Goal: Task Accomplishment & Management: Manage account settings

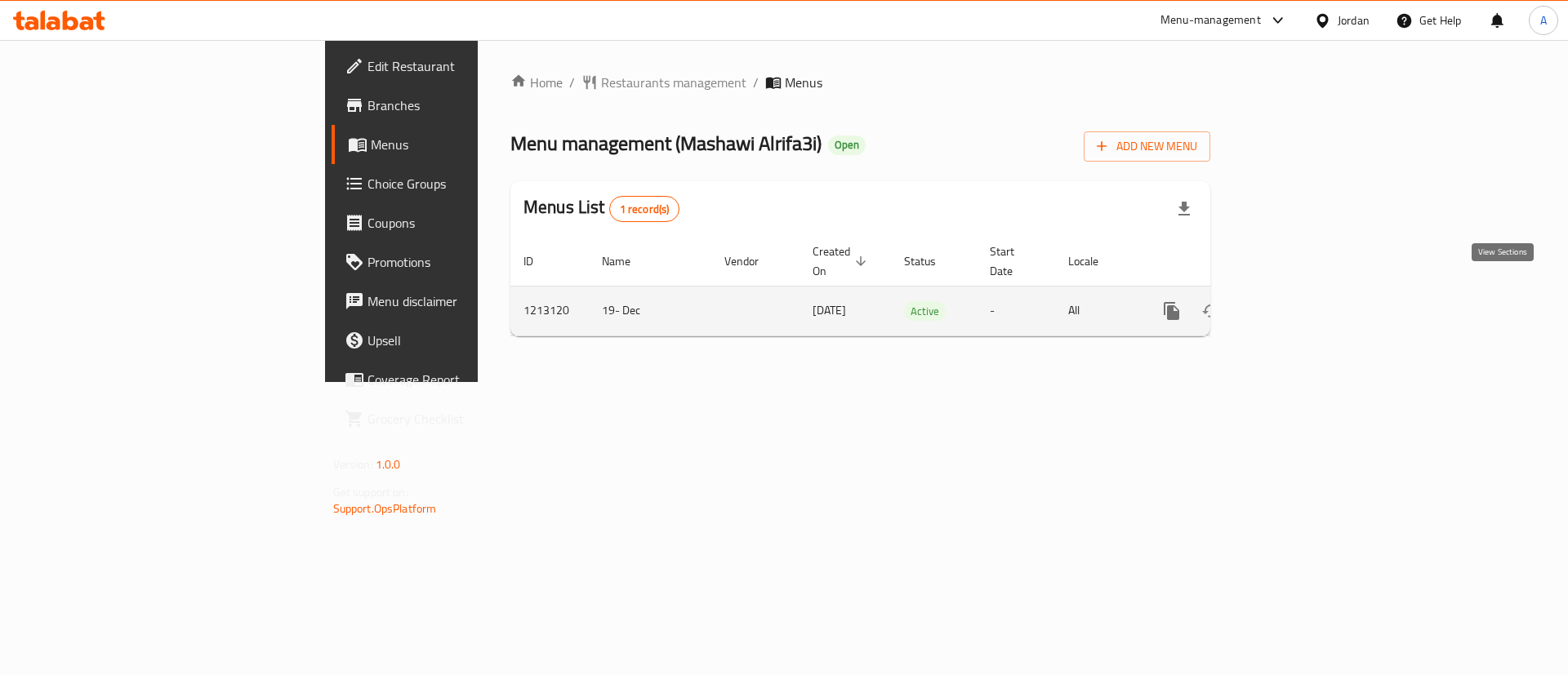
click at [1296, 304] on icon "enhanced table" at bounding box center [1289, 311] width 14 height 14
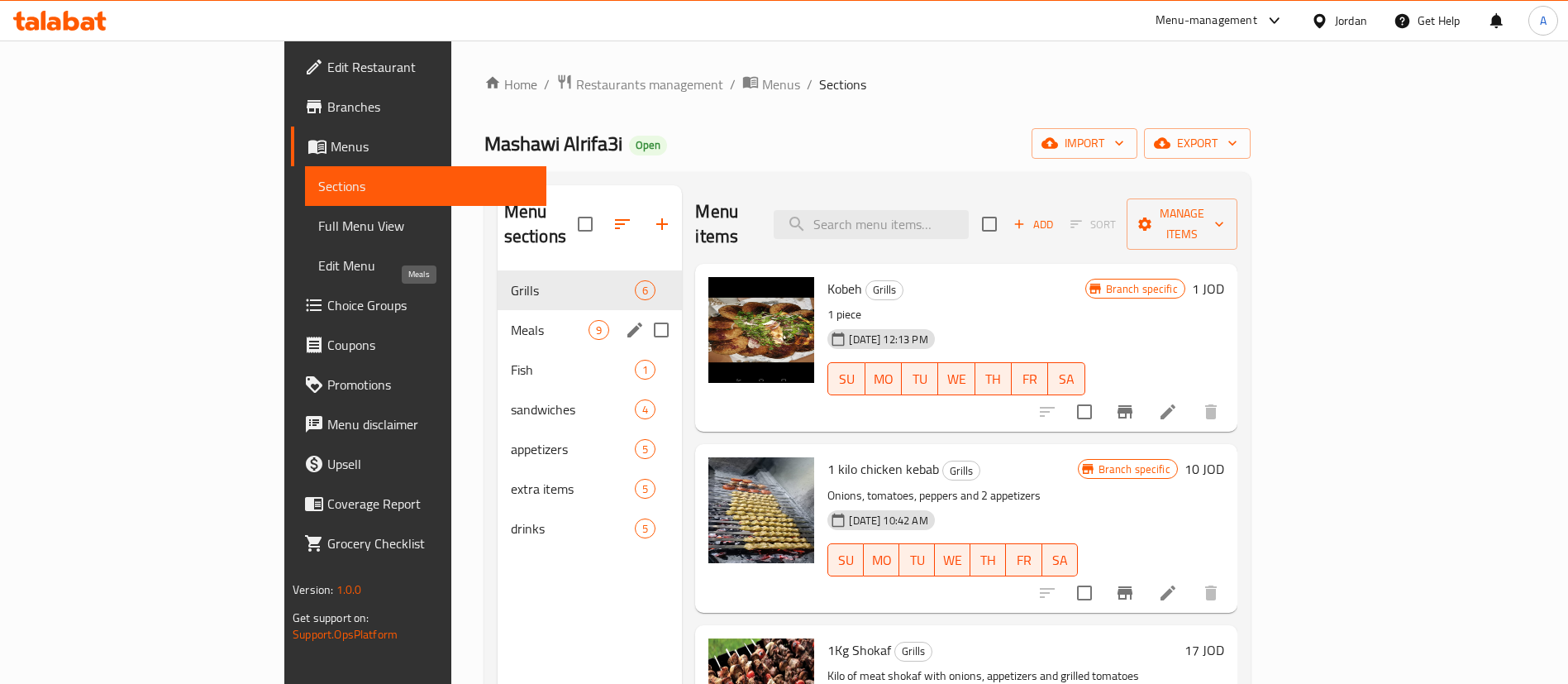
click at [511, 320] on span "Meals" at bounding box center [550, 330] width 79 height 20
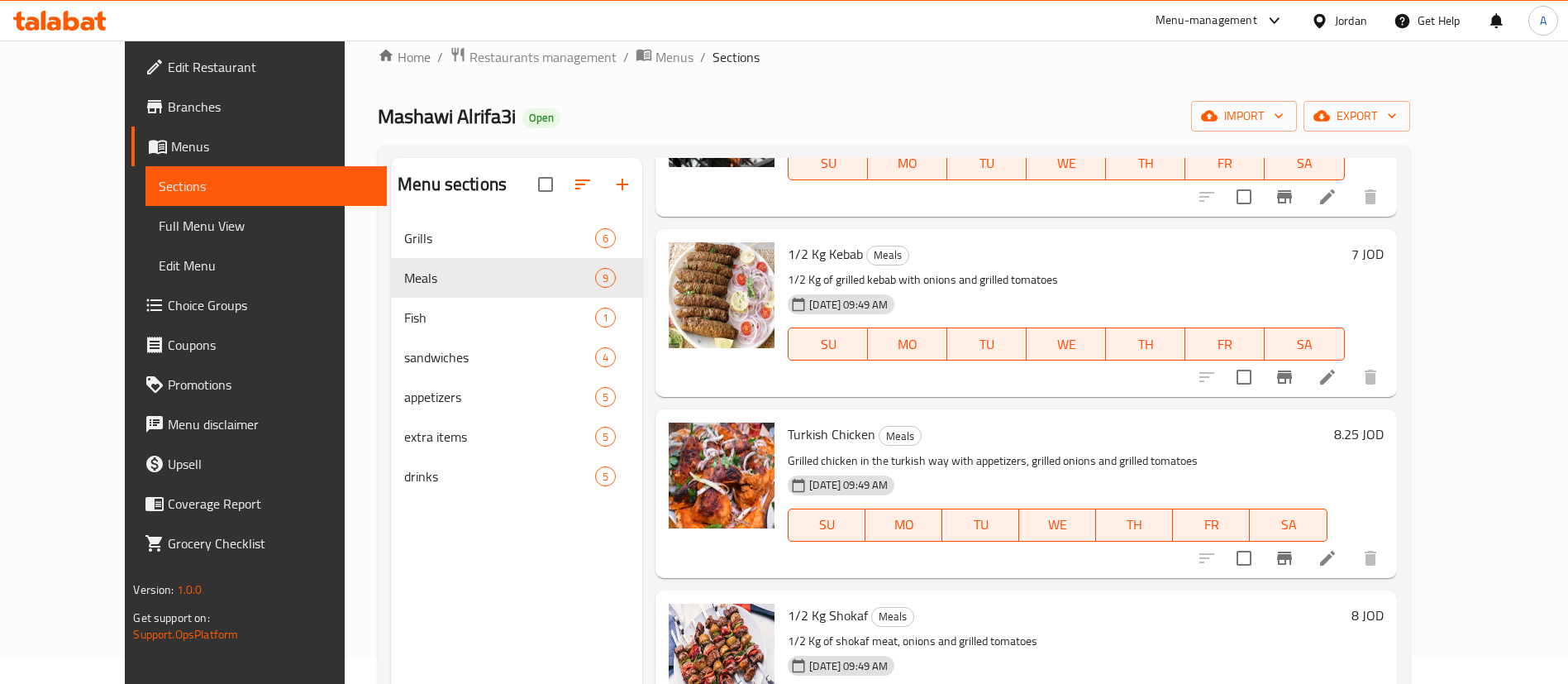
scroll to position [25, 0]
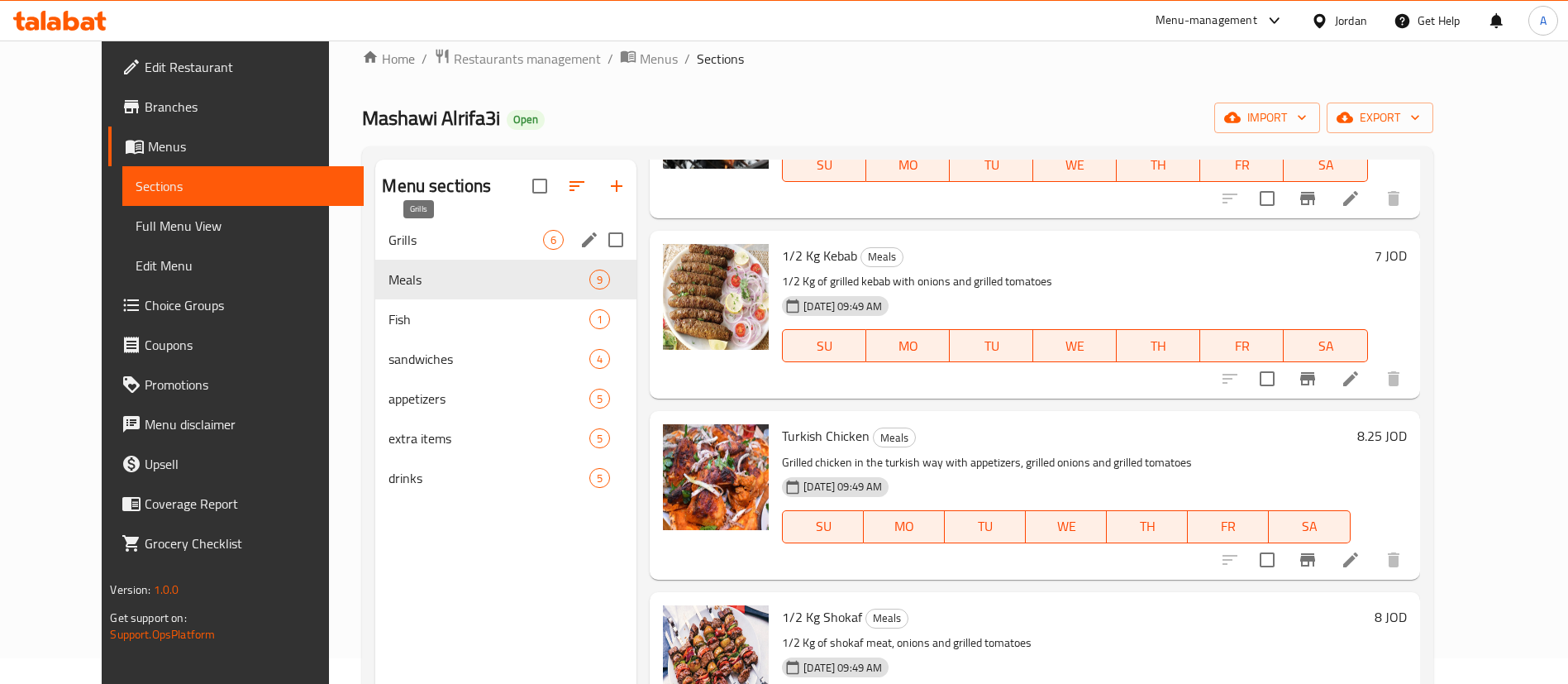
click at [389, 231] on span "Grills" at bounding box center [466, 240] width 155 height 20
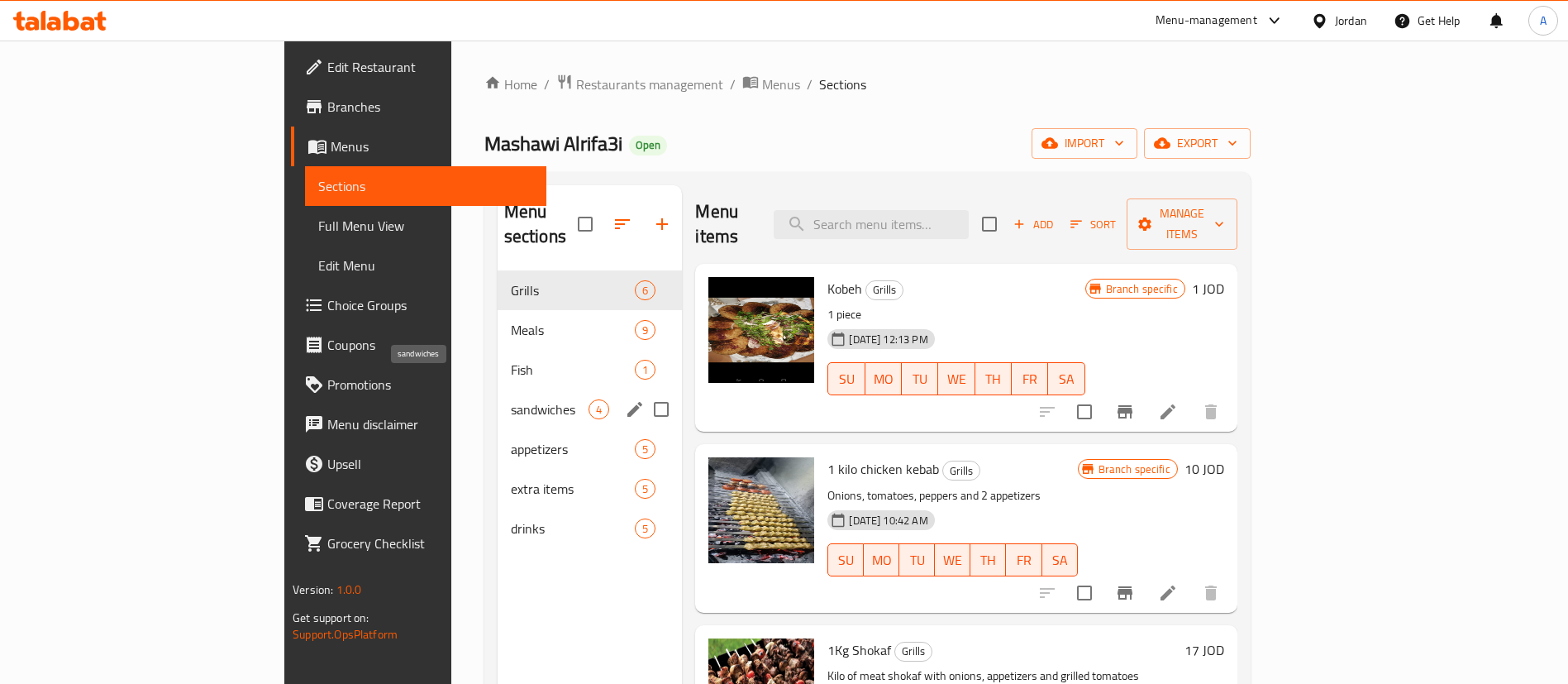
click at [511, 399] on span "sandwiches" at bounding box center [550, 409] width 79 height 20
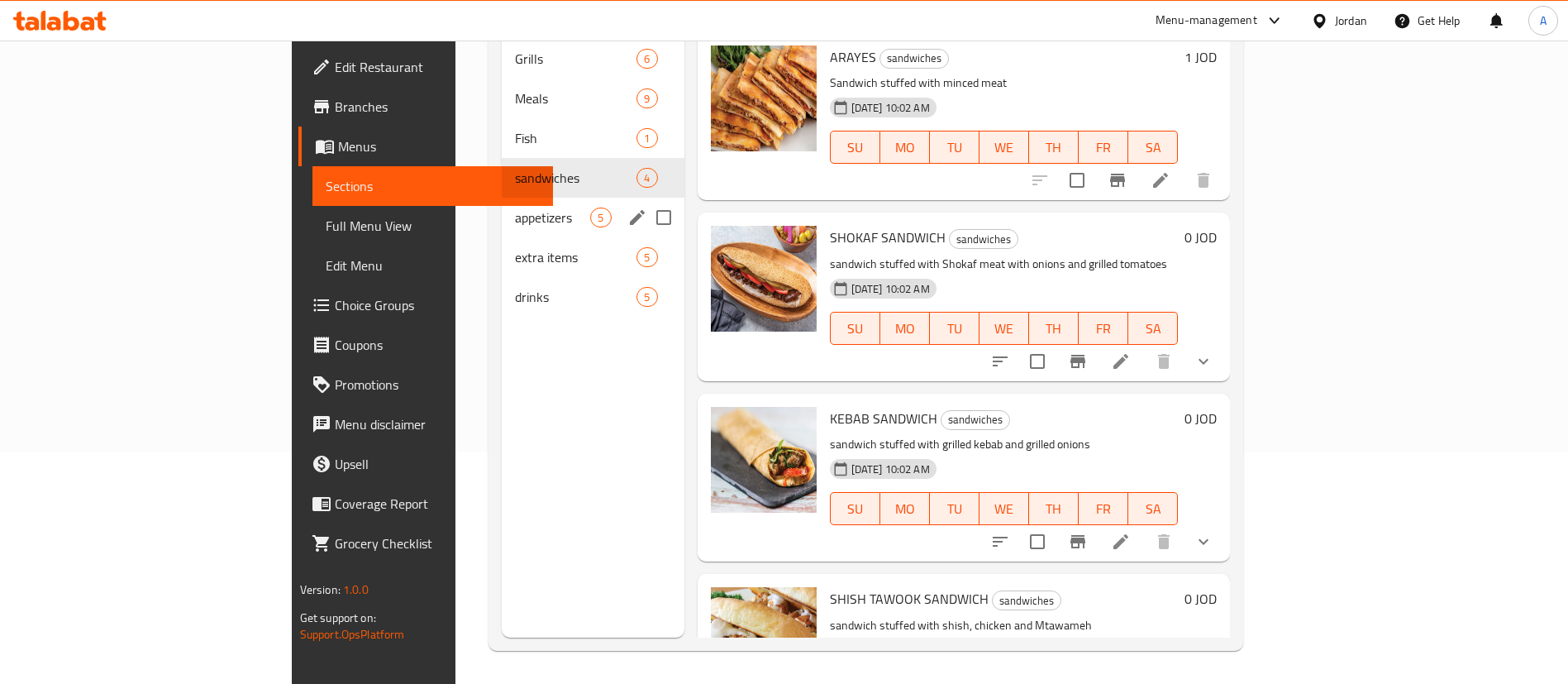
click at [515, 207] on span "appetizers" at bounding box center [552, 217] width 75 height 20
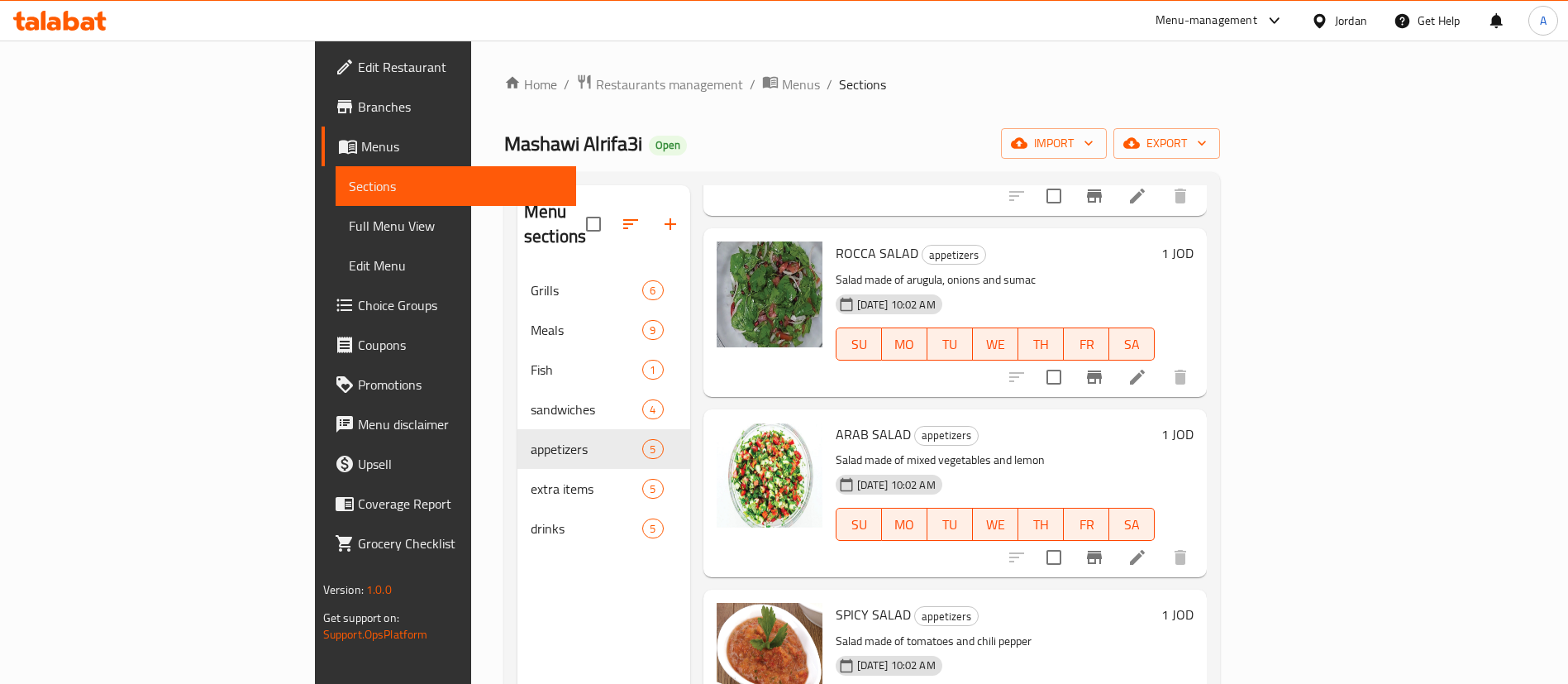
scroll to position [261, 0]
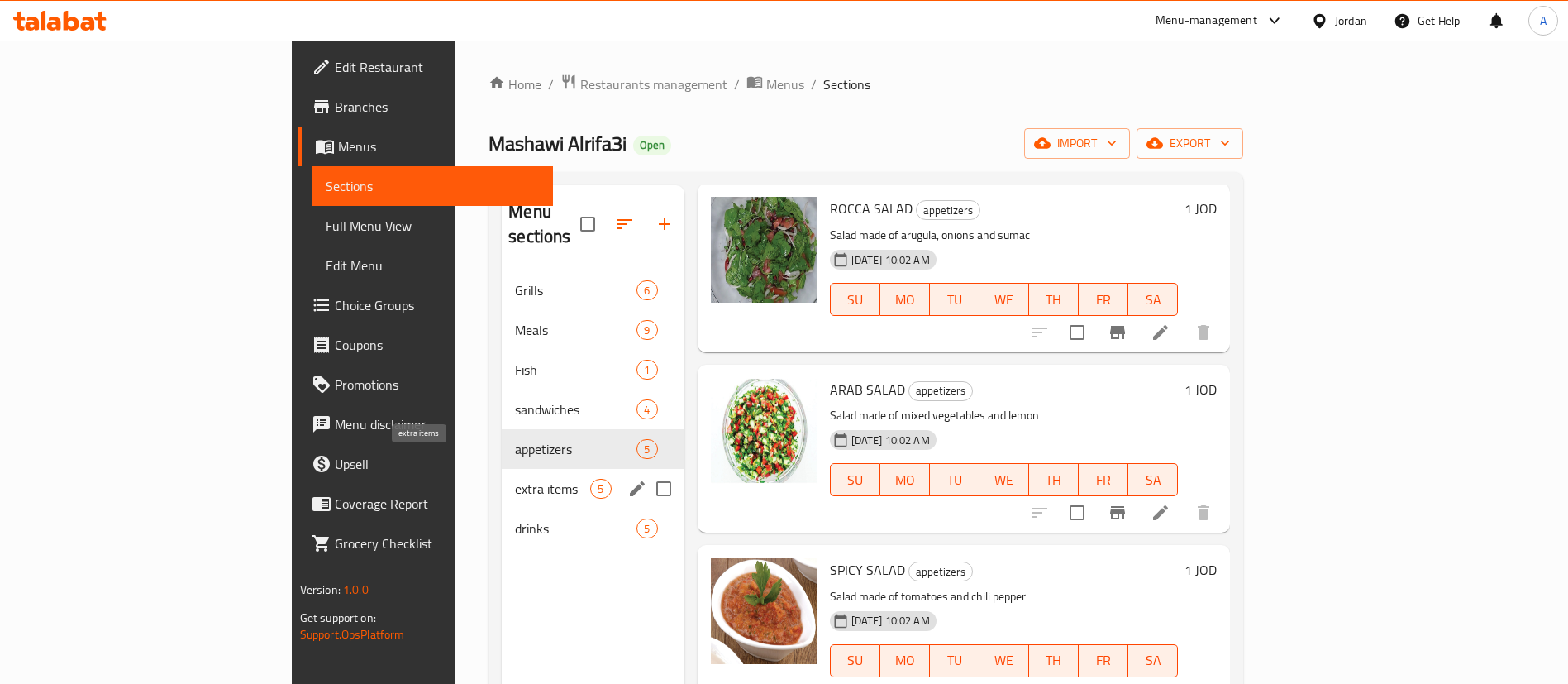
click at [515, 479] on span "extra items" at bounding box center [552, 489] width 75 height 20
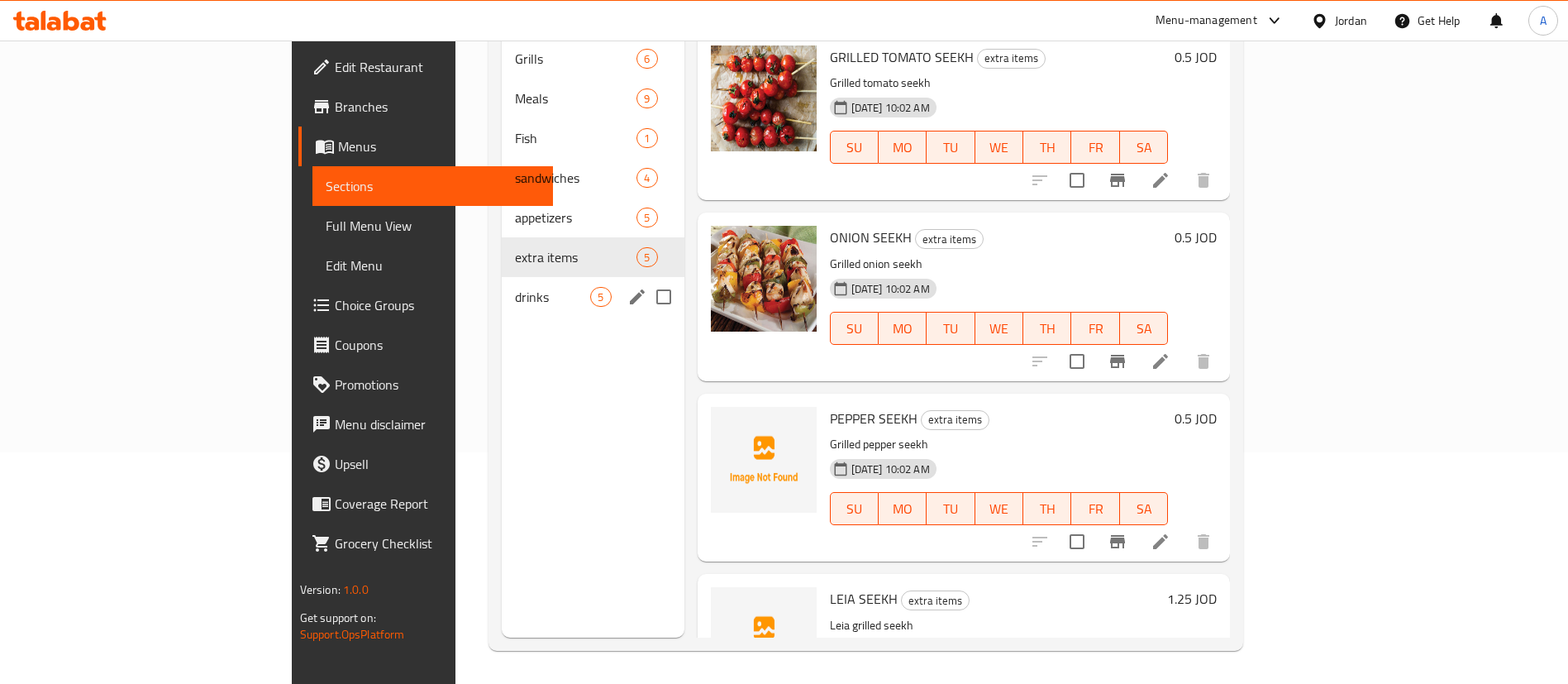
click at [515, 287] on span "drinks" at bounding box center [552, 297] width 75 height 20
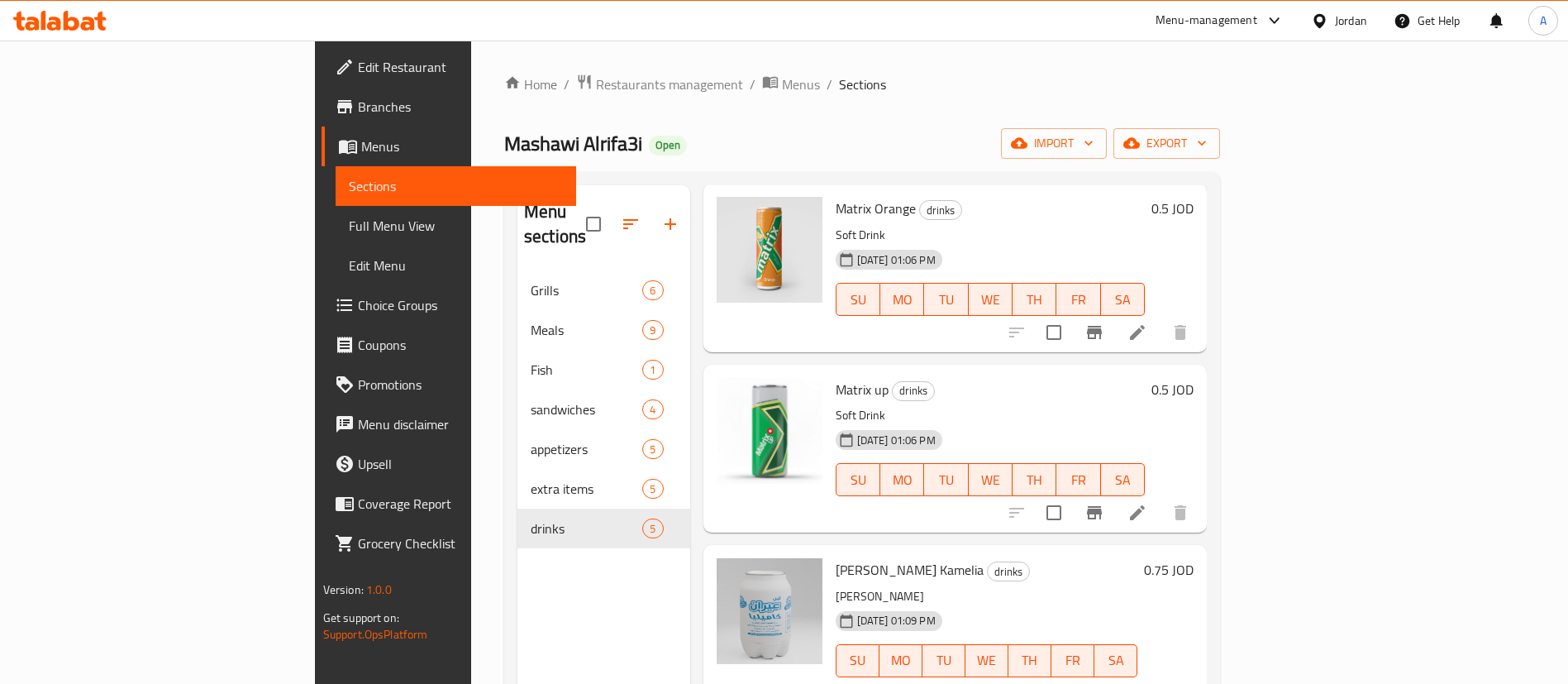
click at [531, 280] on span "Grills" at bounding box center [586, 290] width 111 height 20
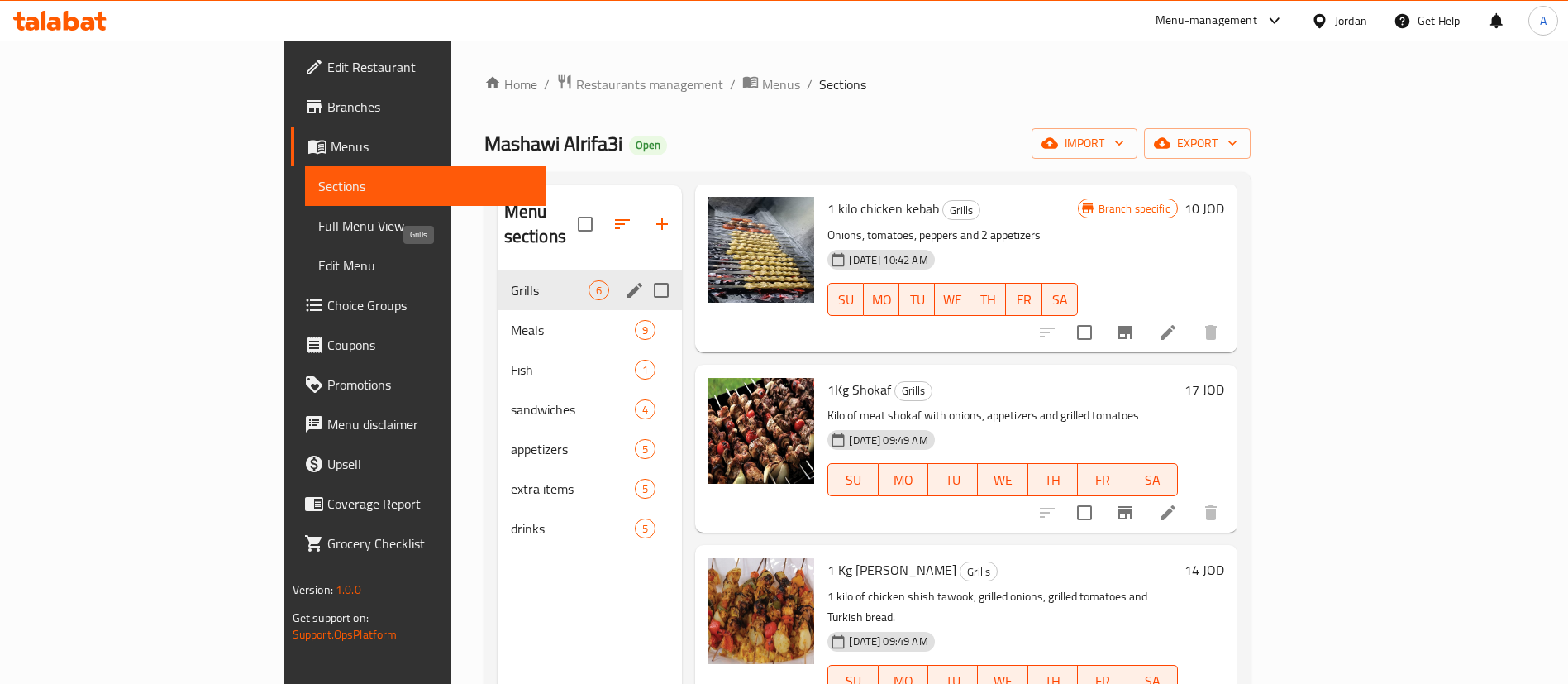
click at [511, 320] on span "Meals" at bounding box center [573, 330] width 125 height 20
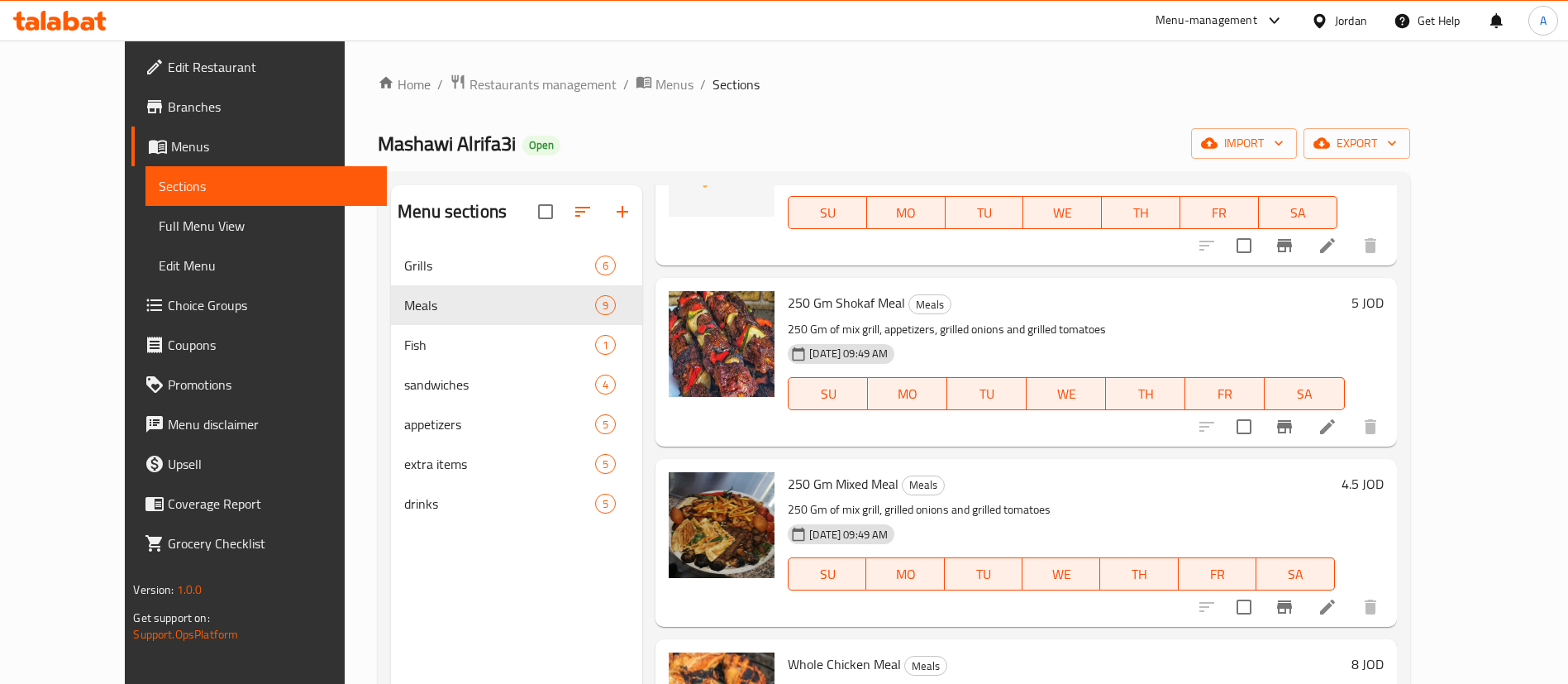
scroll to position [144, 0]
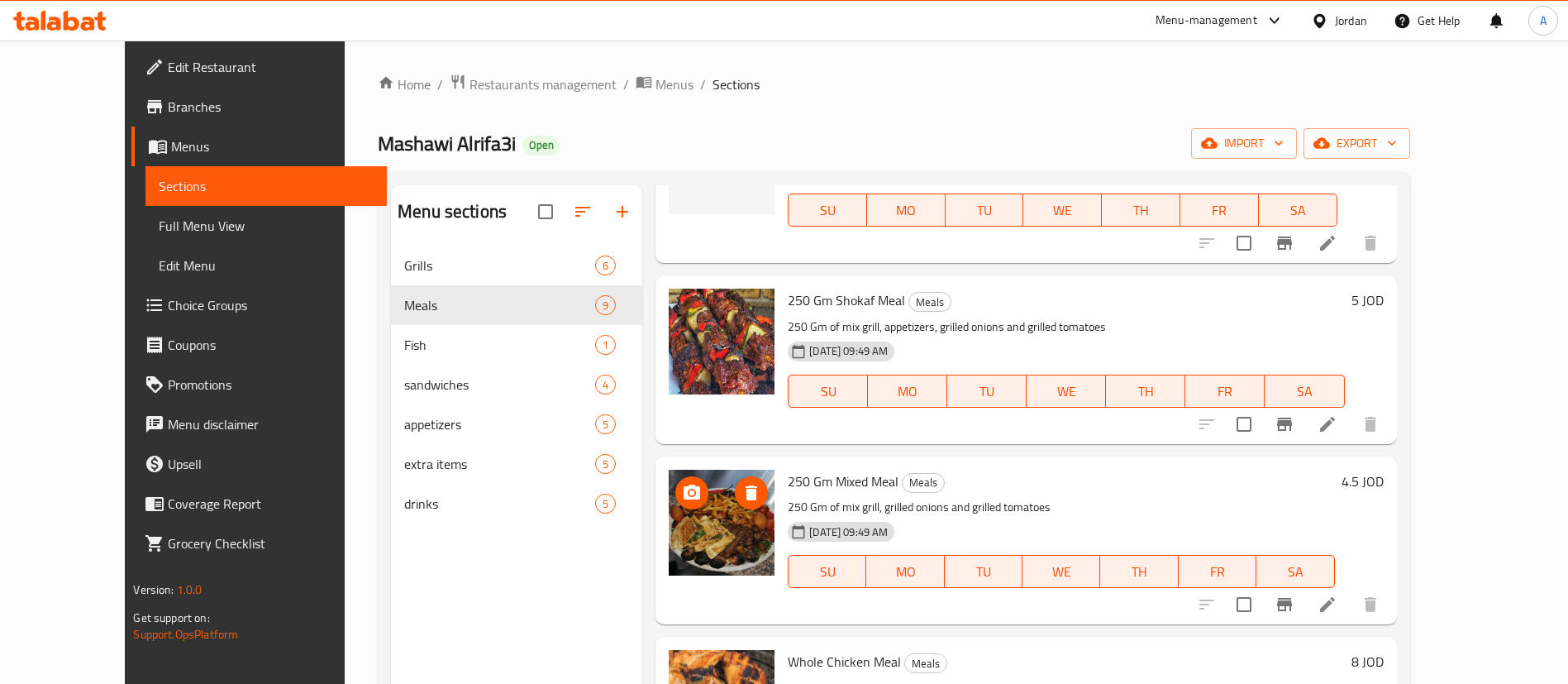
click at [708, 546] on img at bounding box center [721, 522] width 106 height 106
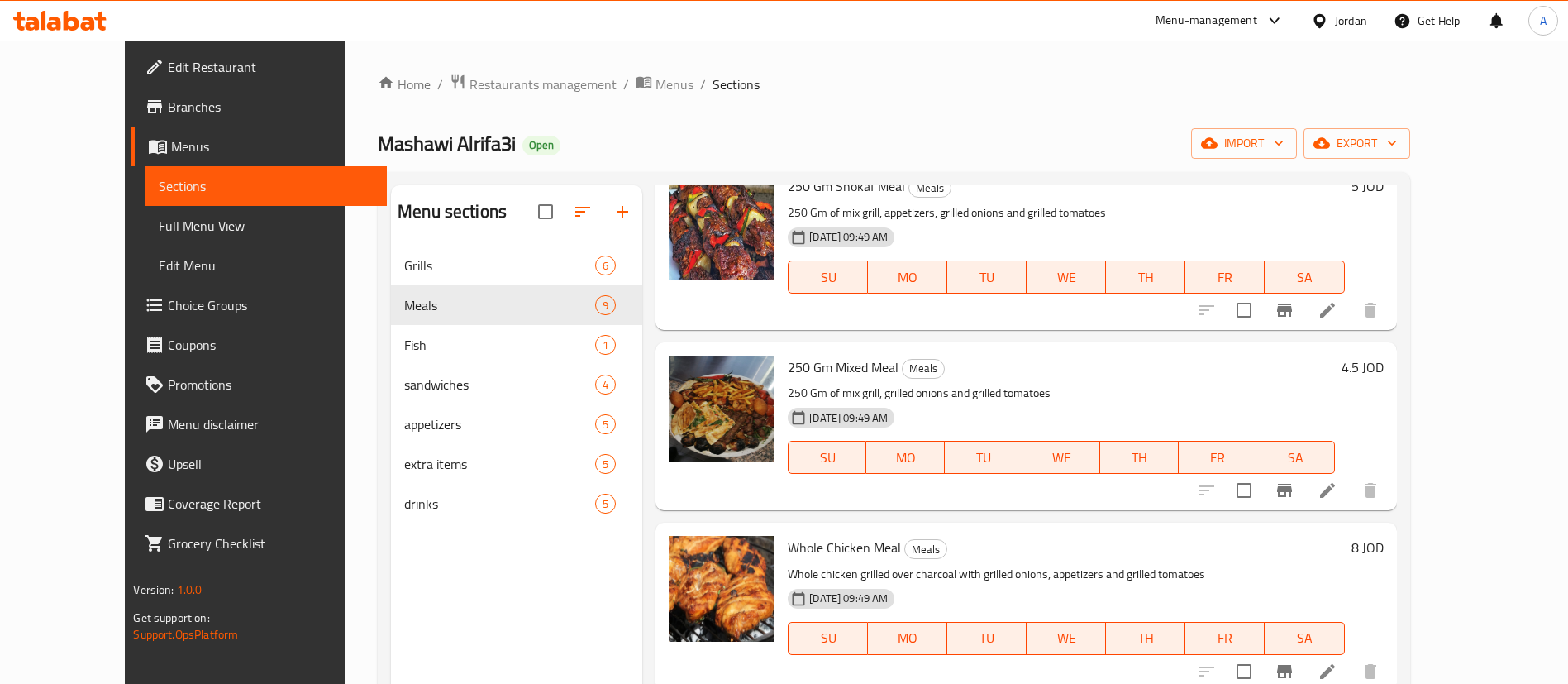
scroll to position [260, 0]
click at [741, 379] on icon "delete image" at bounding box center [751, 377] width 20 height 20
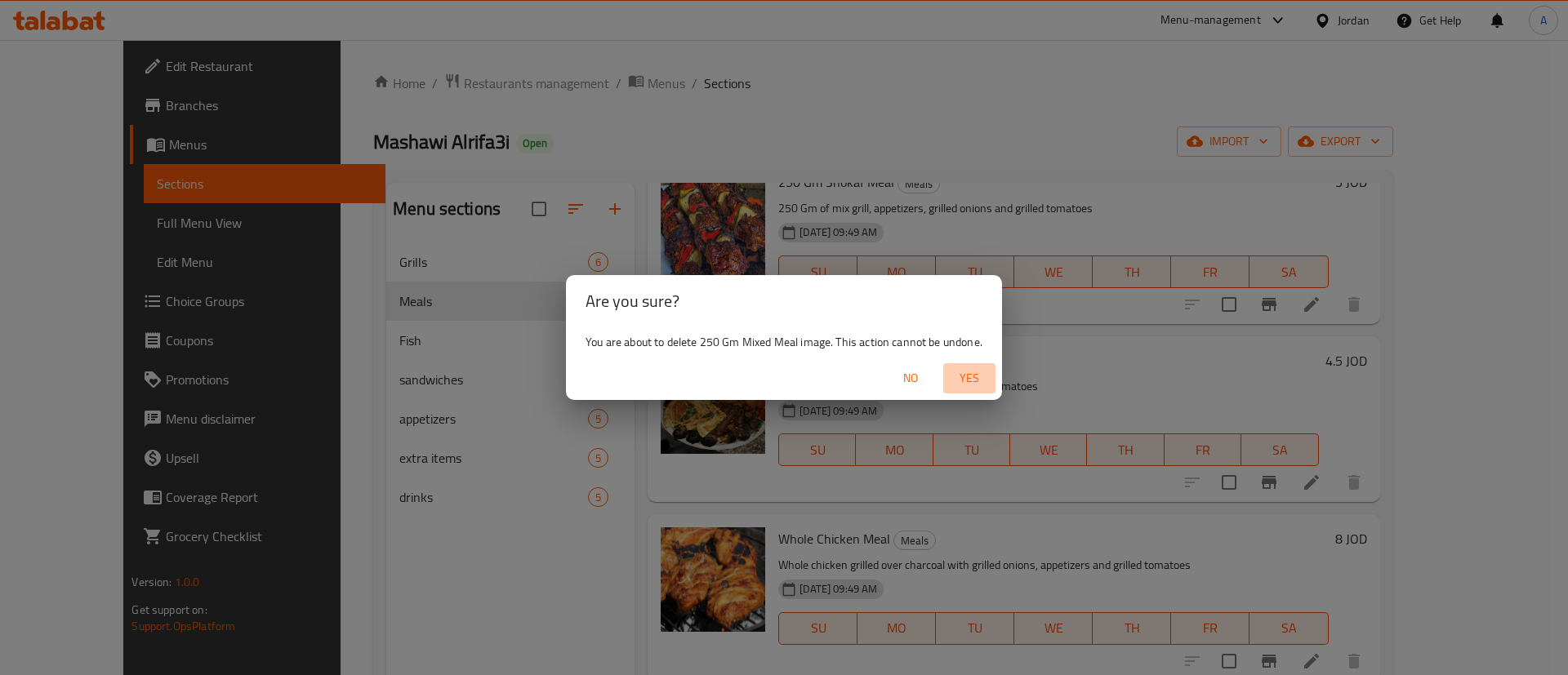
click at [973, 365] on button "Yes" at bounding box center [969, 379] width 52 height 30
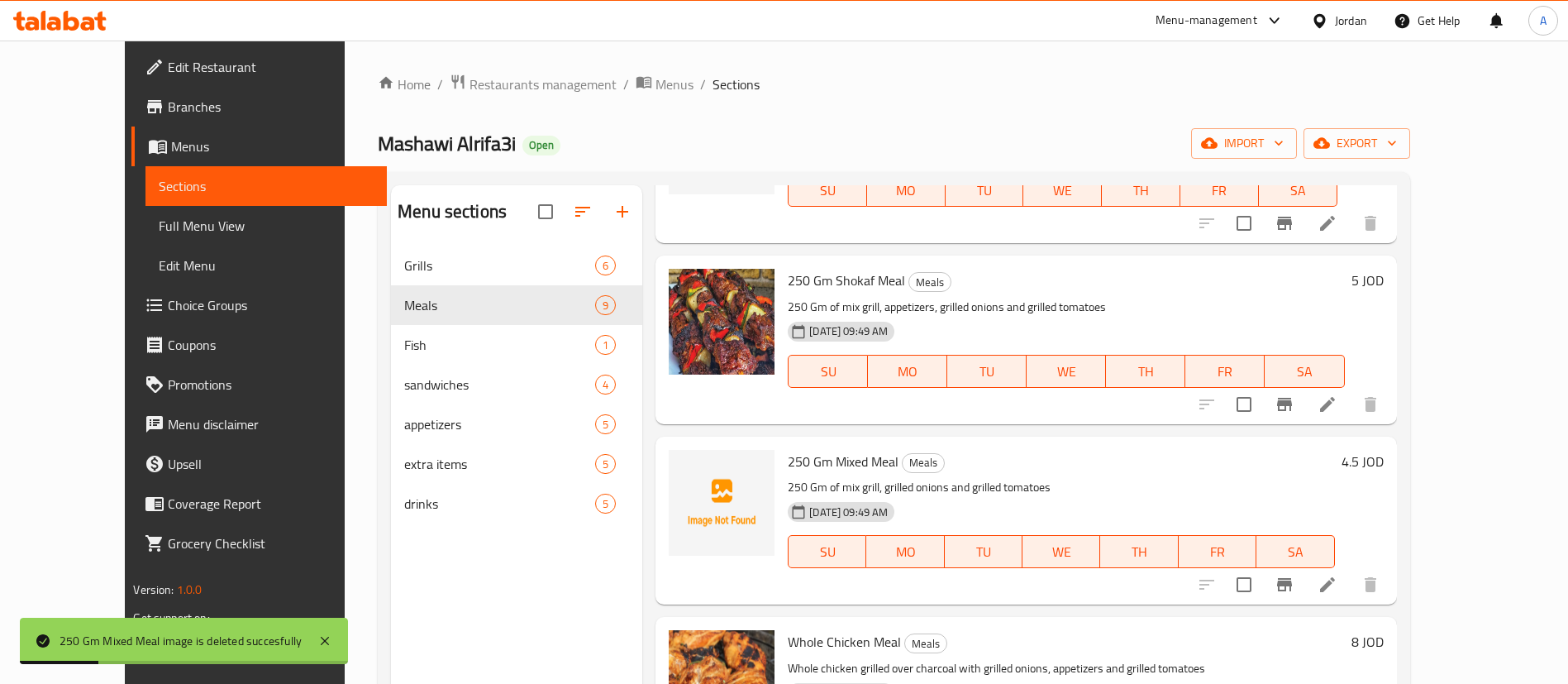
scroll to position [0, 0]
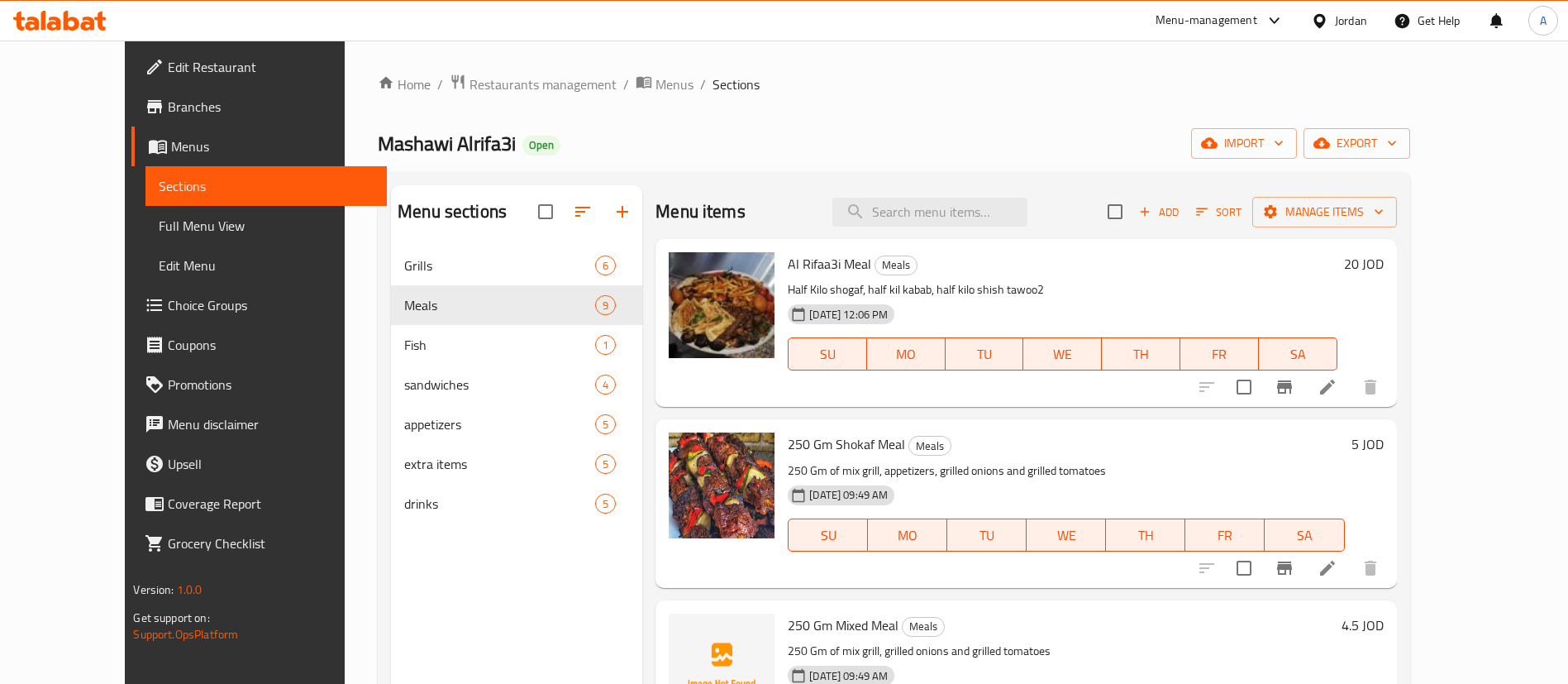
click at [89, 24] on icon at bounding box center [89, 24] width 14 height 14
